Goal: Information Seeking & Learning: Learn about a topic

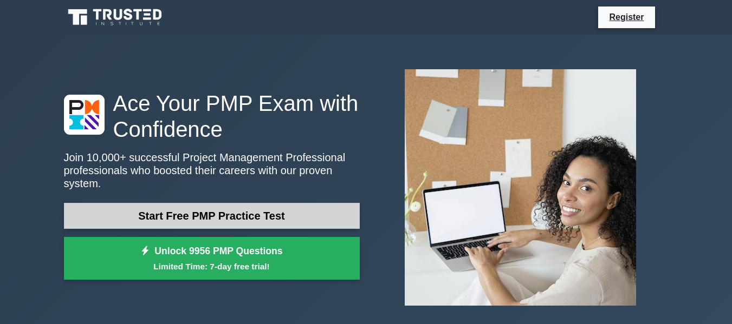
click at [228, 215] on link "Start Free PMP Practice Test" at bounding box center [212, 216] width 296 height 26
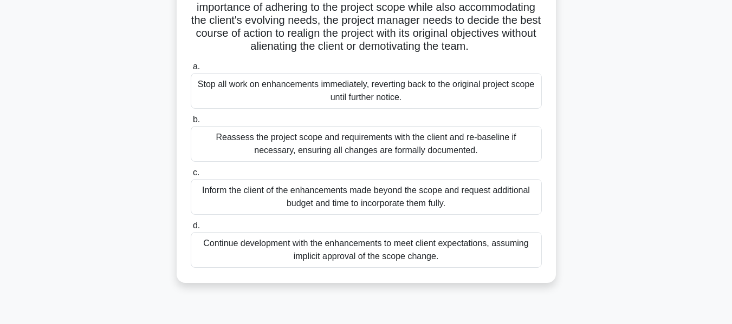
scroll to position [172, 0]
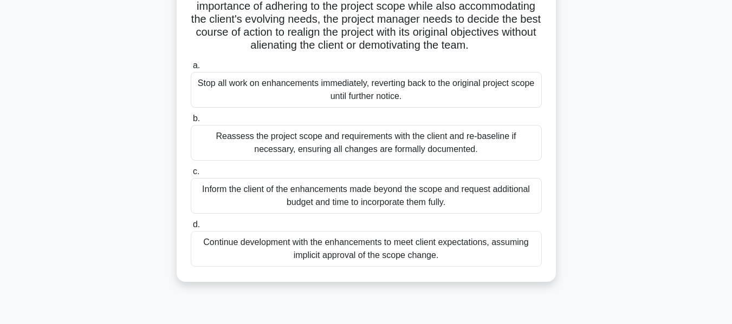
click at [445, 160] on div "Reassess the project scope and requirements with the client and re-baseline if …" at bounding box center [366, 143] width 351 height 36
click at [191, 122] on input "b. Reassess the project scope and requirements with the client and re-baseline …" at bounding box center [191, 118] width 0 height 7
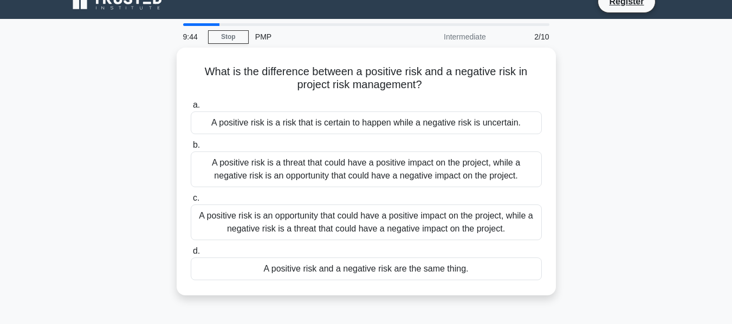
scroll to position [0, 0]
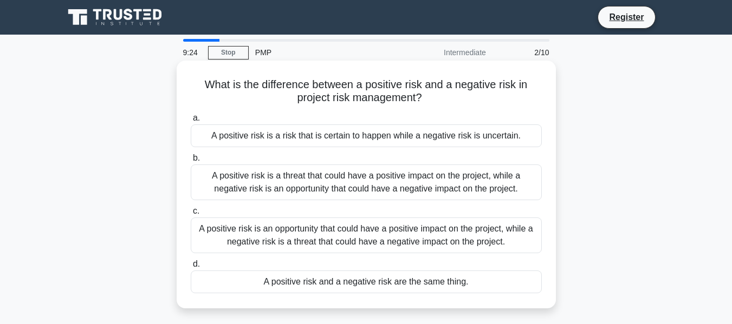
click at [401, 238] on div "A positive risk is an opportunity that could have a positive impact on the proj…" at bounding box center [366, 236] width 351 height 36
click at [191, 215] on input "c. A positive risk is an opportunity that could have a positive impact on the p…" at bounding box center [191, 211] width 0 height 7
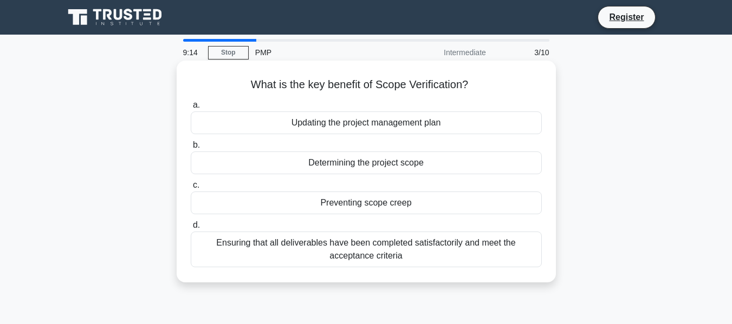
click at [386, 248] on div "Ensuring that all deliverables have been completed satisfactorily and meet the …" at bounding box center [366, 250] width 351 height 36
click at [191, 229] on input "d. Ensuring that all deliverables have been completed satisfactorily and meet t…" at bounding box center [191, 225] width 0 height 7
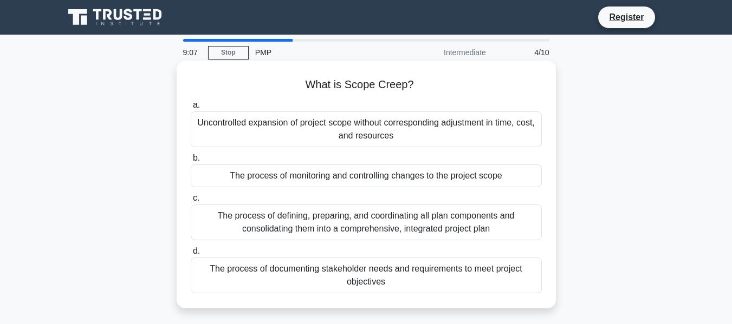
click at [308, 128] on div "Uncontrolled expansion of project scope without corresponding adjustment in tim…" at bounding box center [366, 130] width 351 height 36
click at [191, 109] on input "a. Uncontrolled expansion of project scope without corresponding adjustment in …" at bounding box center [191, 105] width 0 height 7
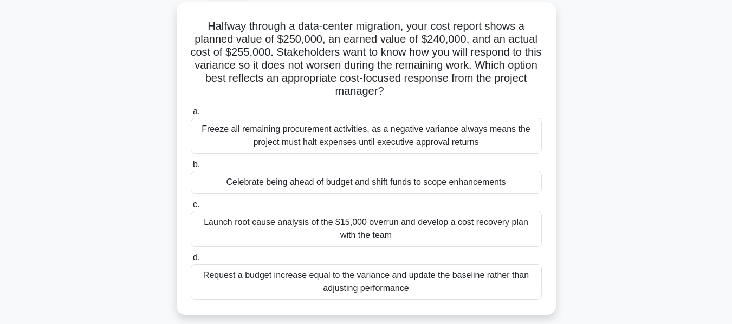
scroll to position [64, 0]
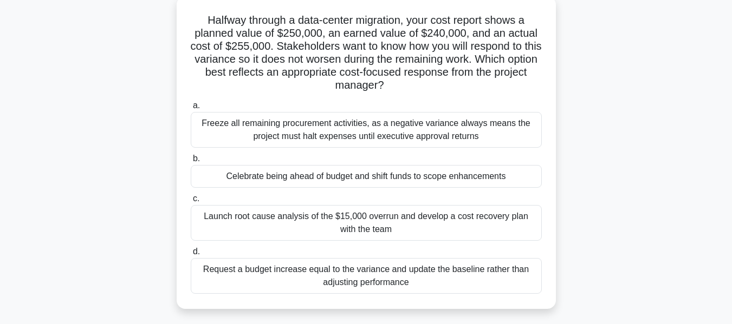
click at [451, 226] on div "Launch root cause analysis of the $15,000 overrun and develop a cost recovery p…" at bounding box center [366, 223] width 351 height 36
click at [191, 203] on input "c. Launch root cause analysis of the $15,000 overrun and develop a cost recover…" at bounding box center [191, 199] width 0 height 7
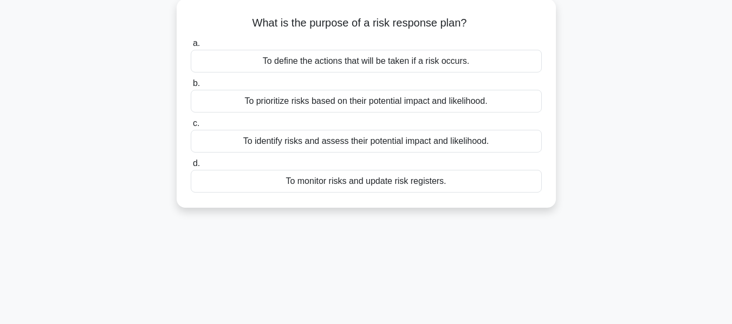
scroll to position [0, 0]
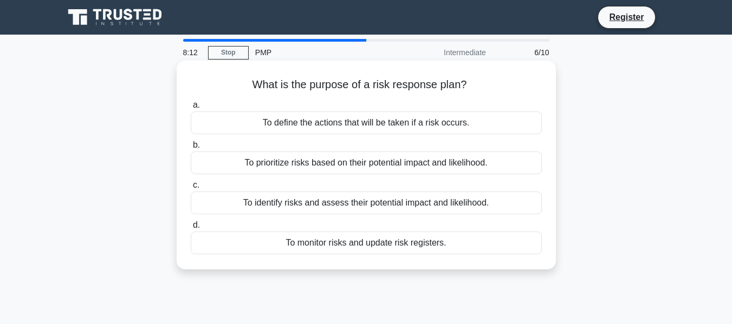
click at [323, 120] on div "To define the actions that will be taken if a risk occurs." at bounding box center [366, 123] width 351 height 23
click at [191, 109] on input "a. To define the actions that will be taken if a risk occurs." at bounding box center [191, 105] width 0 height 7
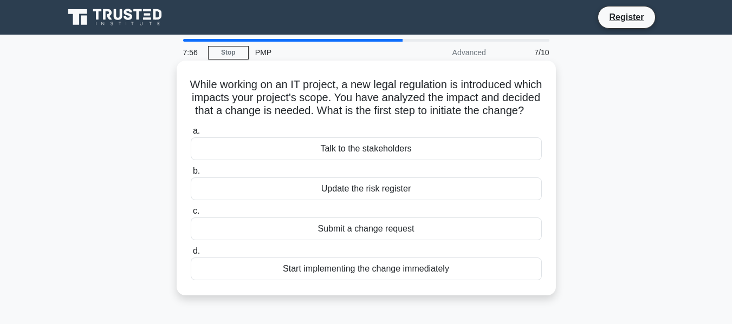
click at [341, 241] on div "Submit a change request" at bounding box center [366, 229] width 351 height 23
click at [191, 215] on input "c. Submit a change request" at bounding box center [191, 211] width 0 height 7
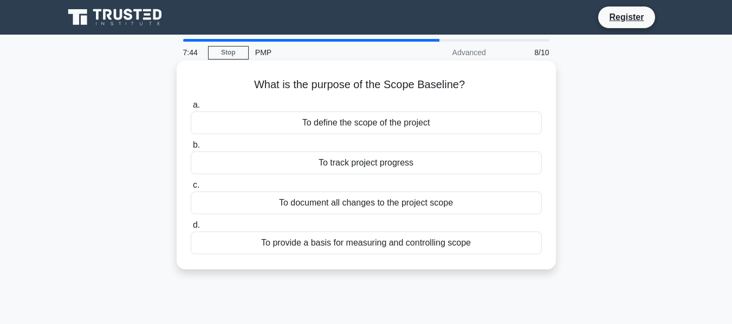
click at [367, 121] on div "To define the scope of the project" at bounding box center [366, 123] width 351 height 23
click at [191, 109] on input "a. To define the scope of the project" at bounding box center [191, 105] width 0 height 7
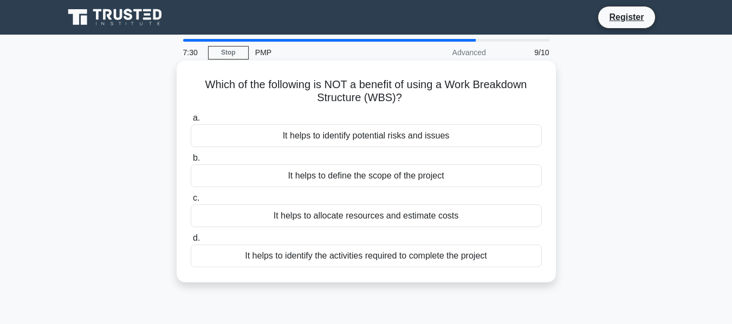
click at [376, 139] on div "It helps to identify potential risks and issues" at bounding box center [366, 136] width 351 height 23
click at [191, 122] on input "a. It helps to identify potential risks and issues" at bounding box center [191, 118] width 0 height 7
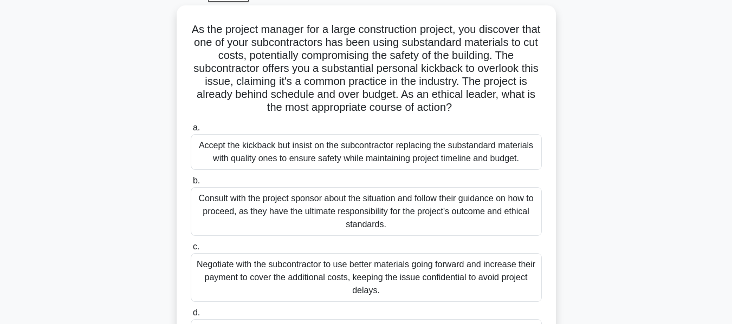
scroll to position [57, 0]
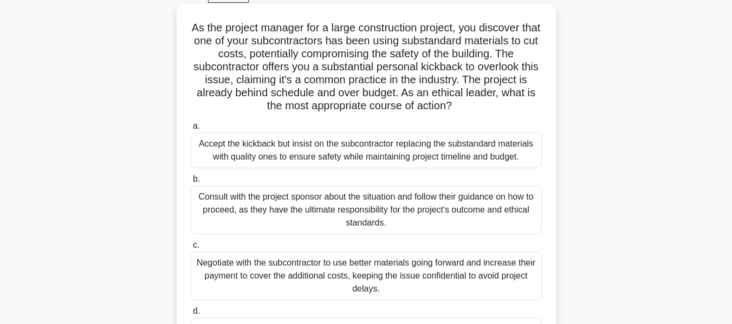
click at [359, 281] on div "Negotiate with the subcontractor to use better materials going forward and incr…" at bounding box center [366, 276] width 351 height 49
click at [191, 249] on input "c. Negotiate with the subcontractor to use better materials going forward and i…" at bounding box center [191, 245] width 0 height 7
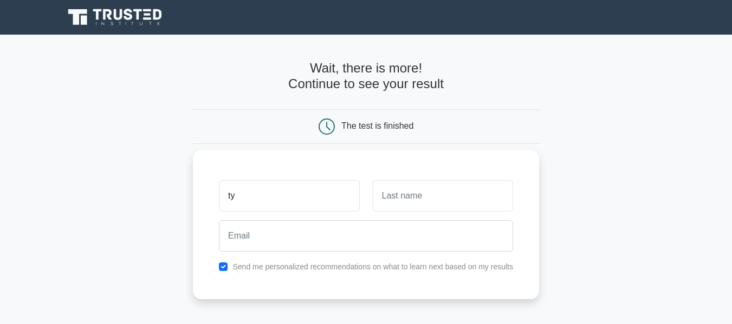
type input "ty"
type input "yu"
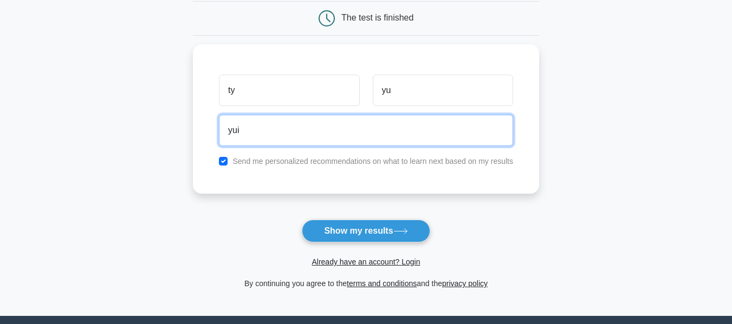
scroll to position [111, 0]
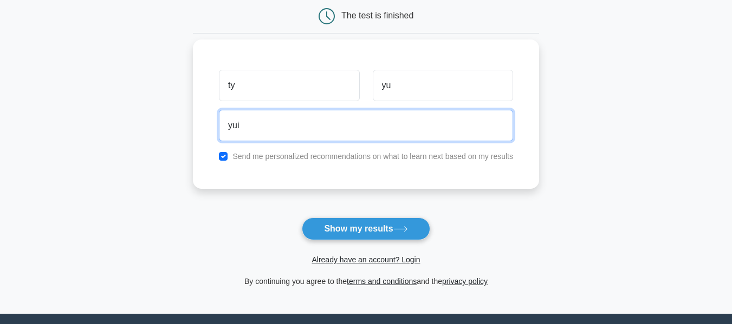
type input "yui"
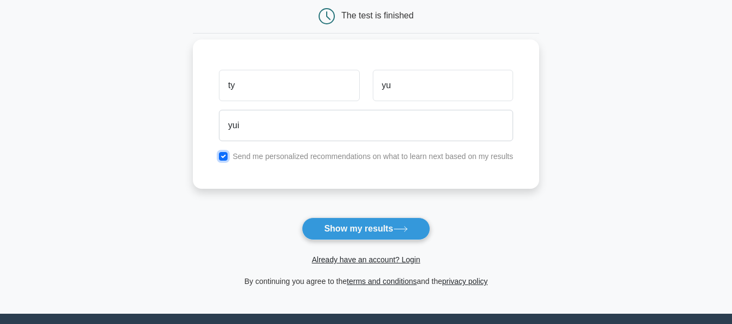
click at [223, 160] on input "checkbox" at bounding box center [223, 156] width 9 height 9
checkbox input "false"
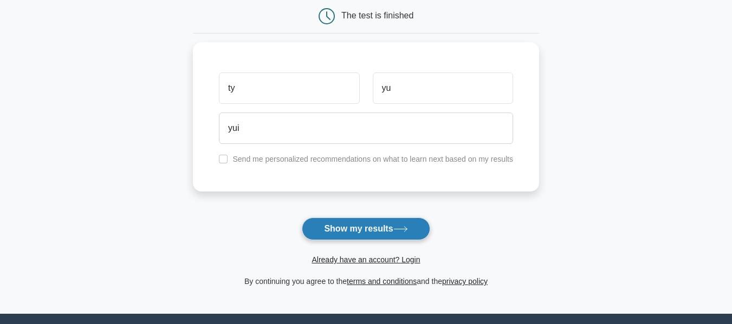
click at [326, 227] on button "Show my results" at bounding box center [366, 229] width 128 height 23
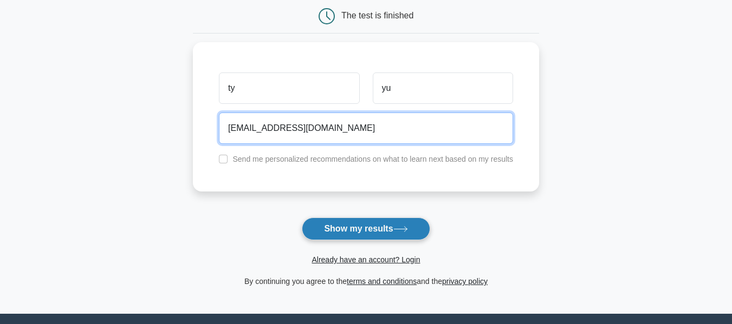
type input "yui@gg.com"
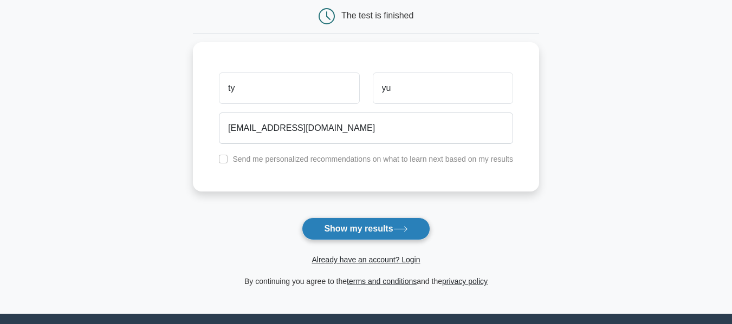
click at [330, 234] on button "Show my results" at bounding box center [366, 229] width 128 height 23
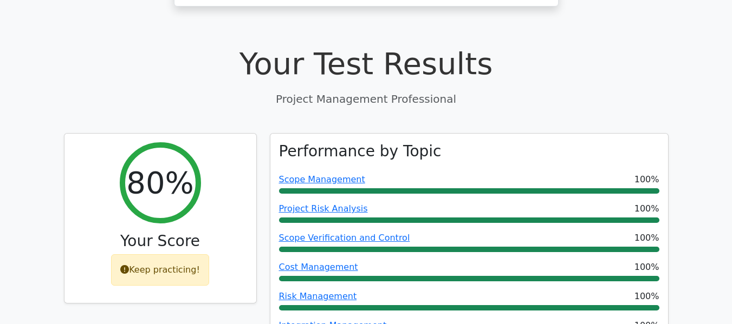
scroll to position [360, 0]
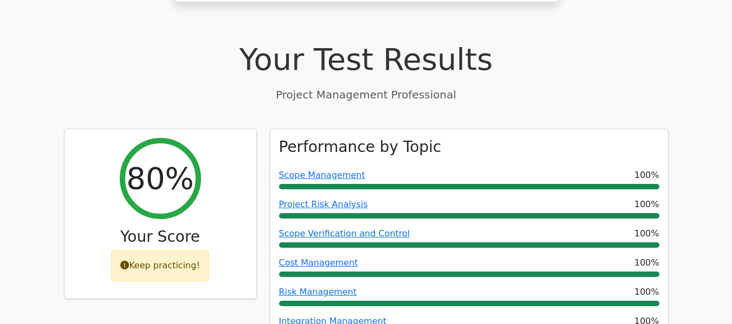
drag, startPoint x: 730, startPoint y: 79, endPoint x: 729, endPoint y: 92, distance: 12.6
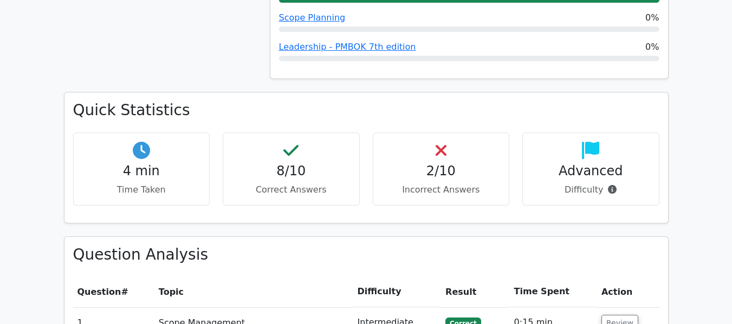
scroll to position [684, 0]
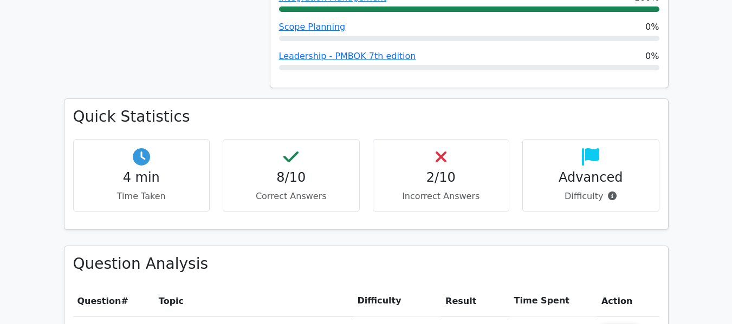
click at [441, 139] on div "2/10 Incorrect Answers" at bounding box center [441, 175] width 137 height 73
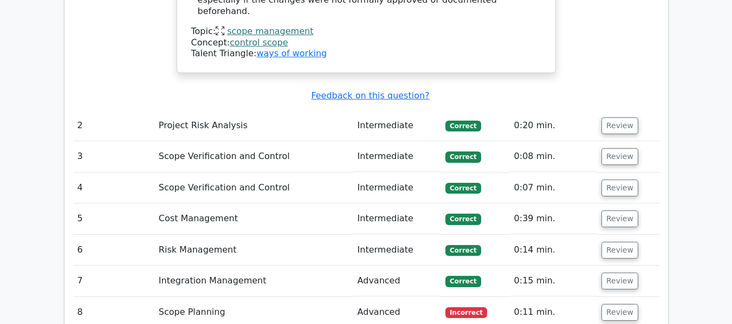
scroll to position [1723, 0]
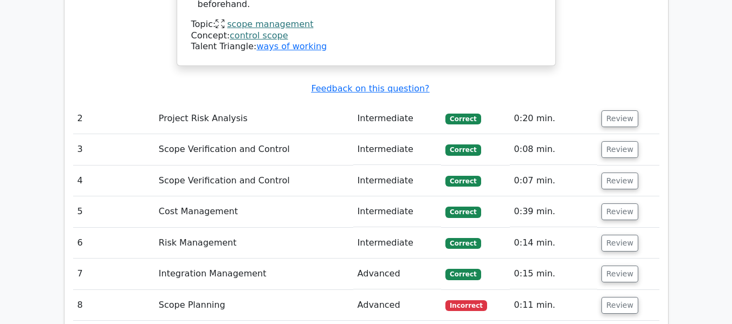
click at [365, 290] on td "Advanced" at bounding box center [397, 305] width 88 height 31
click at [604, 297] on button "Review" at bounding box center [619, 305] width 37 height 17
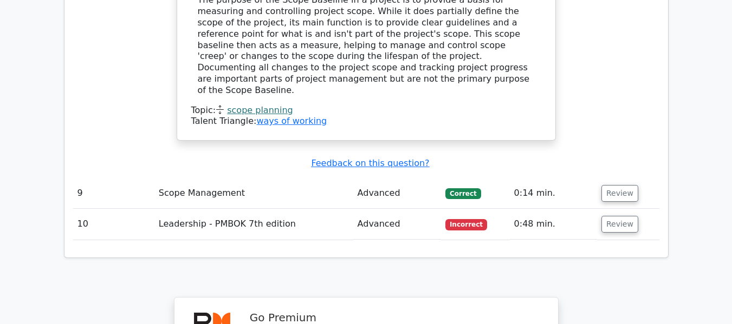
scroll to position [2284, 0]
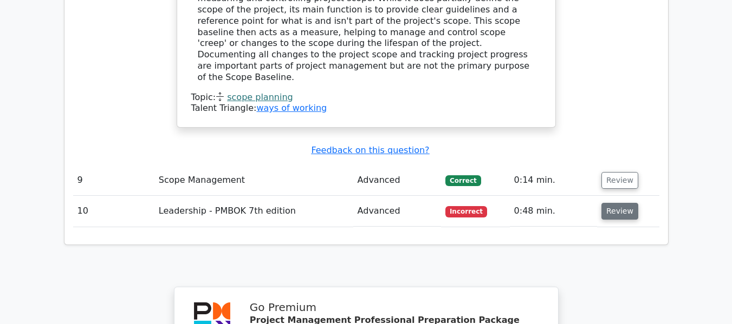
click at [613, 203] on button "Review" at bounding box center [619, 211] width 37 height 17
click at [610, 203] on button "Review" at bounding box center [619, 211] width 37 height 17
click at [458, 206] on span "Incorrect" at bounding box center [466, 211] width 42 height 11
click at [609, 203] on button "Review" at bounding box center [619, 211] width 37 height 17
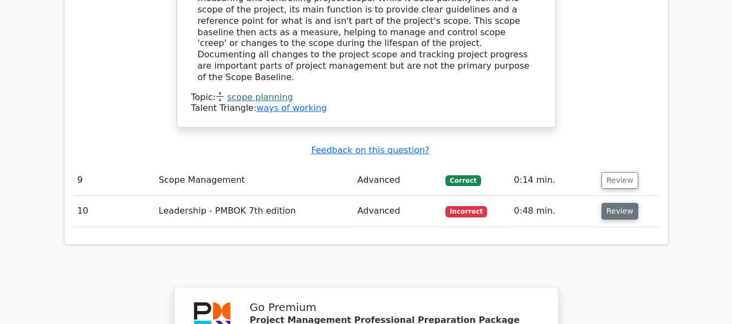
click at [609, 203] on button "Review" at bounding box center [619, 211] width 37 height 17
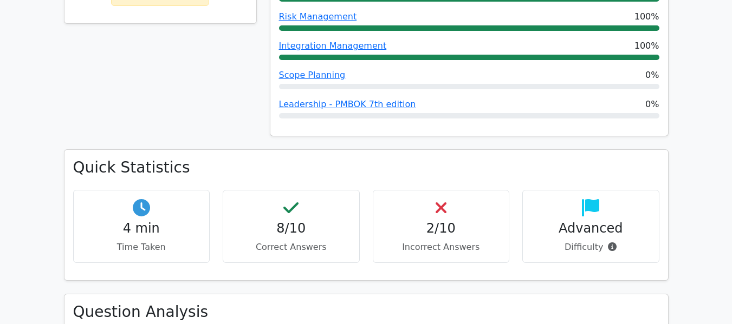
scroll to position [577, 0]
